Goal: Navigation & Orientation: Find specific page/section

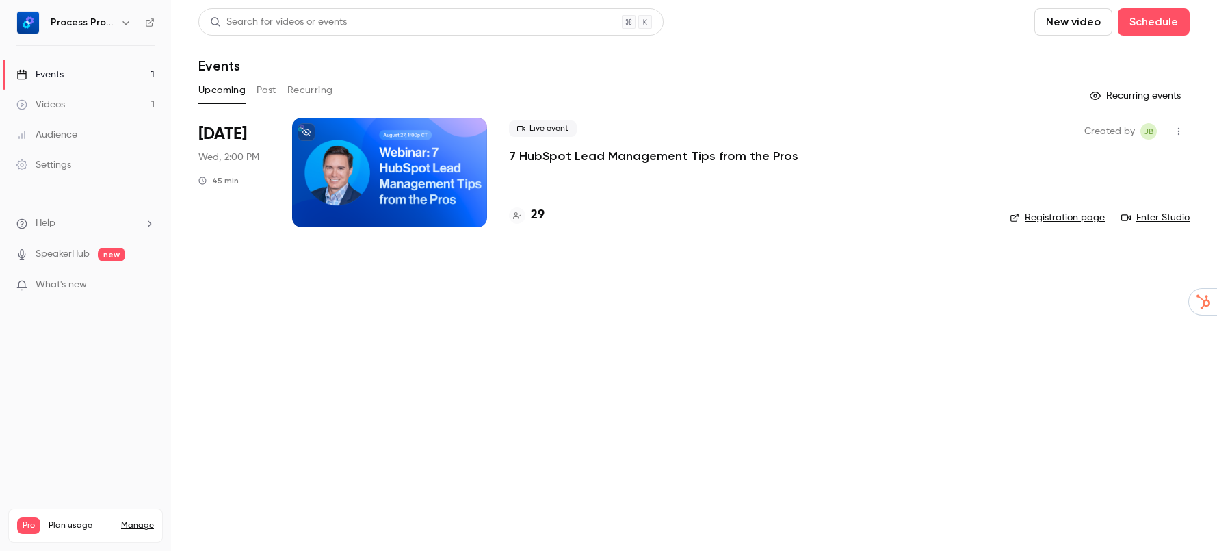
click at [392, 166] on div at bounding box center [389, 172] width 195 height 109
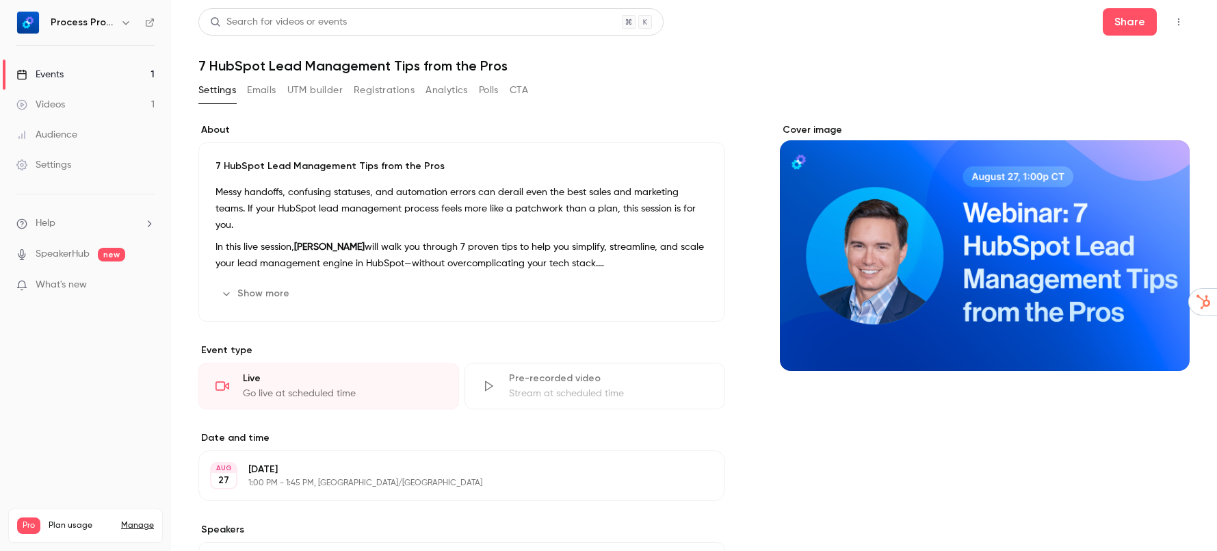
click at [63, 103] on div "Videos" at bounding box center [40, 105] width 49 height 14
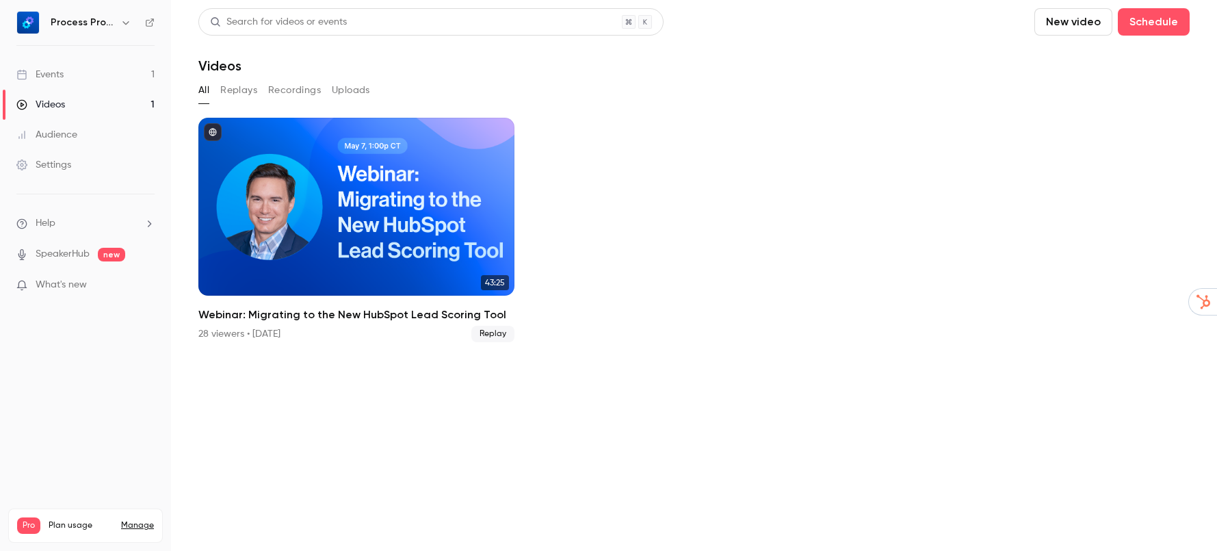
click at [44, 68] on div "Events" at bounding box center [39, 75] width 47 height 14
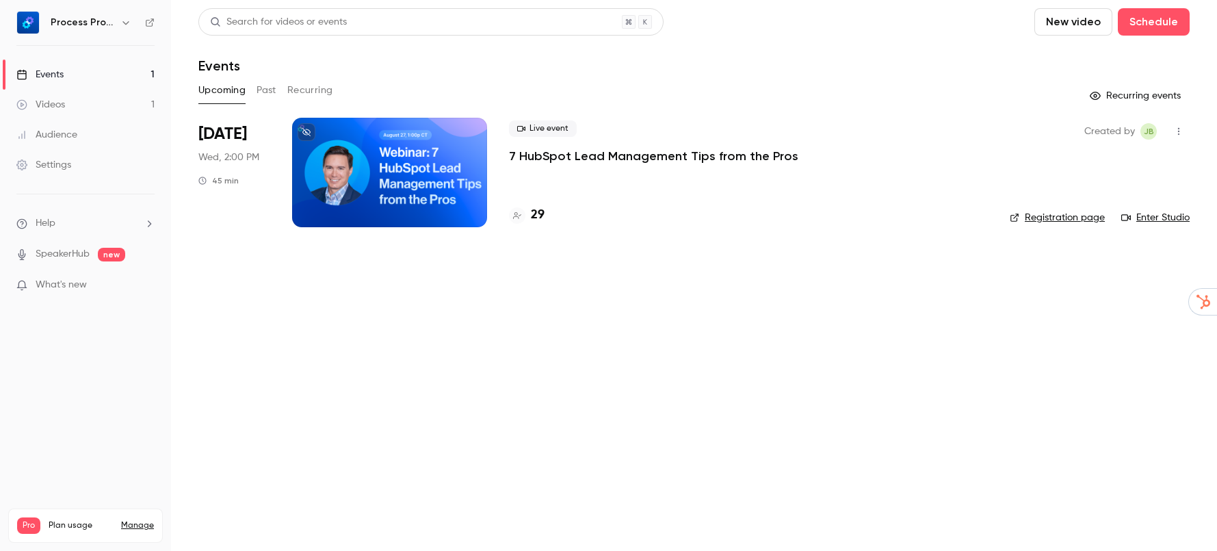
click at [1179, 133] on icon "button" at bounding box center [1178, 132] width 11 height 10
click at [1089, 199] on div "Invite to Studio" at bounding box center [1126, 202] width 104 height 14
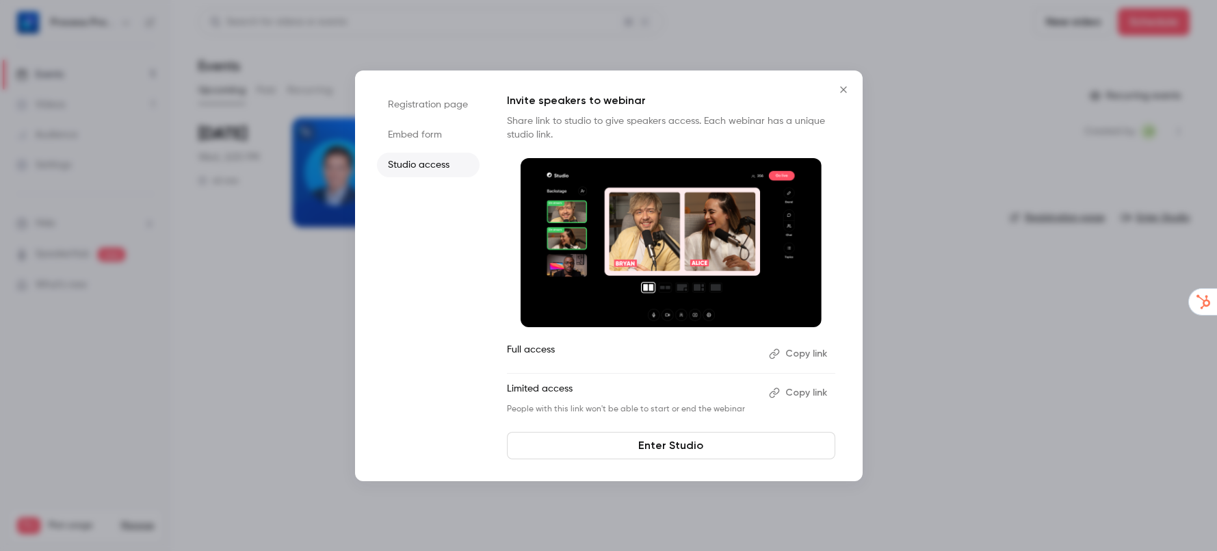
click at [845, 89] on icon "Close" at bounding box center [843, 89] width 16 height 11
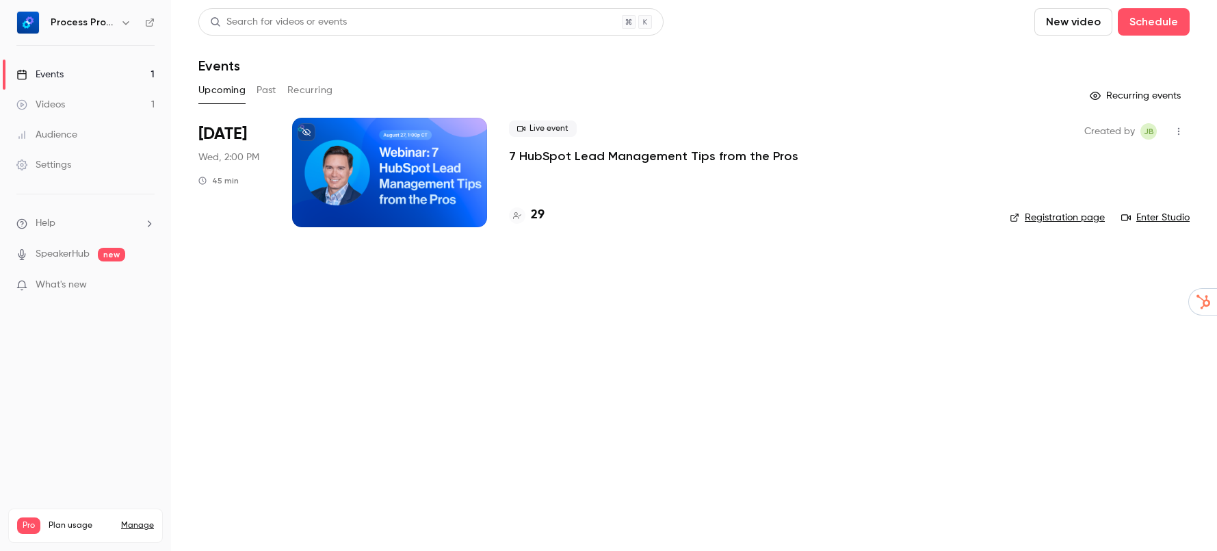
click at [1167, 211] on link "Enter Studio" at bounding box center [1155, 218] width 68 height 14
